Goal: Check status: Check status

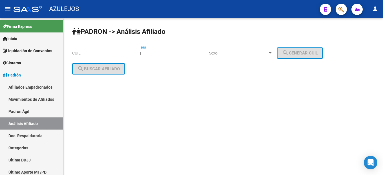
click at [159, 52] on input "DNI" at bounding box center [173, 53] width 64 height 5
type input "51474089"
click at [234, 49] on div "Sexo Sexo" at bounding box center [241, 51] width 64 height 11
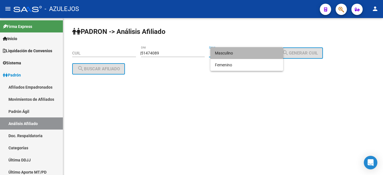
click at [229, 57] on span "Masculino" at bounding box center [247, 53] width 64 height 12
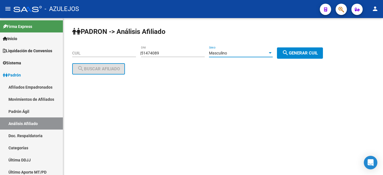
click at [295, 53] on span "search Generar CUIL" at bounding box center [300, 52] width 36 height 5
type input "20-51474089-6"
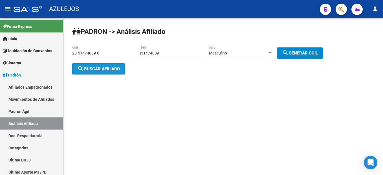
click at [102, 71] on button "search Buscar afiliado" at bounding box center [98, 68] width 53 height 11
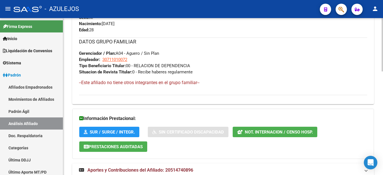
scroll to position [303, 0]
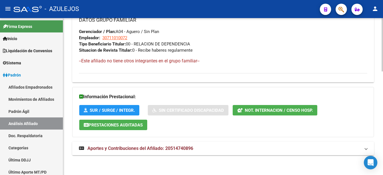
click at [129, 147] on span "Aportes y Contribuciones del Afiliado: 20514740896" at bounding box center [140, 147] width 106 height 5
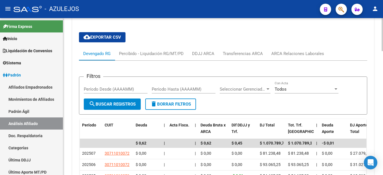
scroll to position [501, 0]
